Goal: Transaction & Acquisition: Purchase product/service

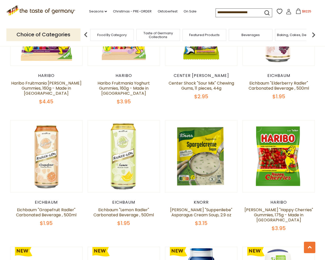
scroll to position [1441, 0]
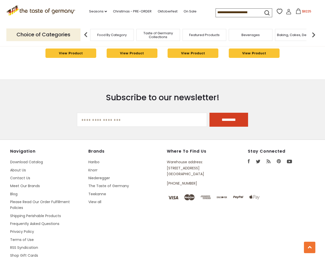
type input "***"
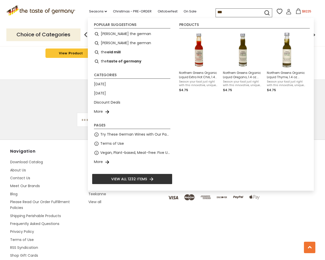
type input "**********"
select select "*********"
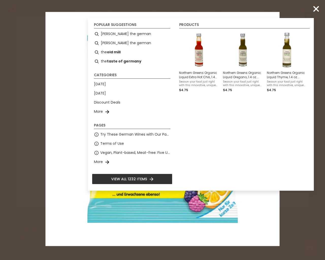
scroll to position [1961, 0]
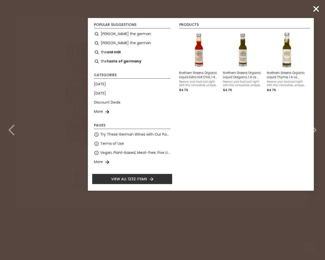
click at [177, 138] on input "*" at bounding box center [187, 145] width 21 height 14
type input "*"
click at [177, 115] on input "*" at bounding box center [187, 122] width 21 height 14
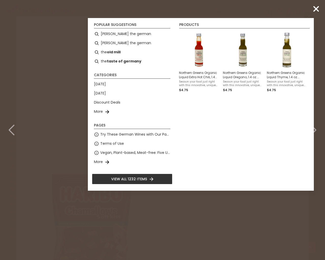
type input "*"
click at [177, 115] on input "*" at bounding box center [187, 122] width 21 height 14
type input "*"
click at [177, 138] on input "*" at bounding box center [187, 145] width 21 height 14
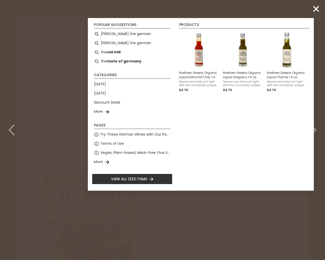
click at [177, 138] on input "*" at bounding box center [187, 145] width 21 height 14
type input "*"
click at [177, 127] on input "*" at bounding box center [187, 134] width 21 height 14
type input "*"
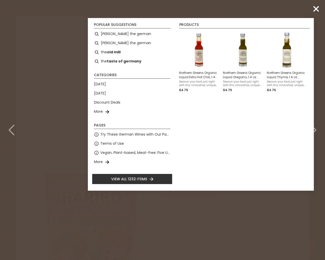
click at [177, 138] on input "*" at bounding box center [187, 145] width 21 height 14
type input "*"
click at [177, 127] on input "*" at bounding box center [187, 134] width 21 height 14
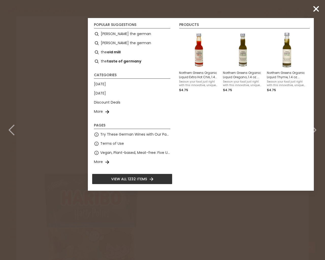
type input "*"
click at [177, 138] on input "*" at bounding box center [187, 145] width 21 height 14
type input "*"
click at [177, 127] on input "*" at bounding box center [187, 134] width 21 height 14
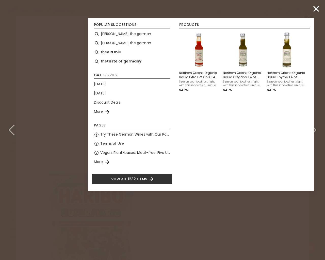
click at [177, 127] on input "*" at bounding box center [187, 134] width 21 height 14
type input "*"
